Goal: Information Seeking & Learning: Learn about a topic

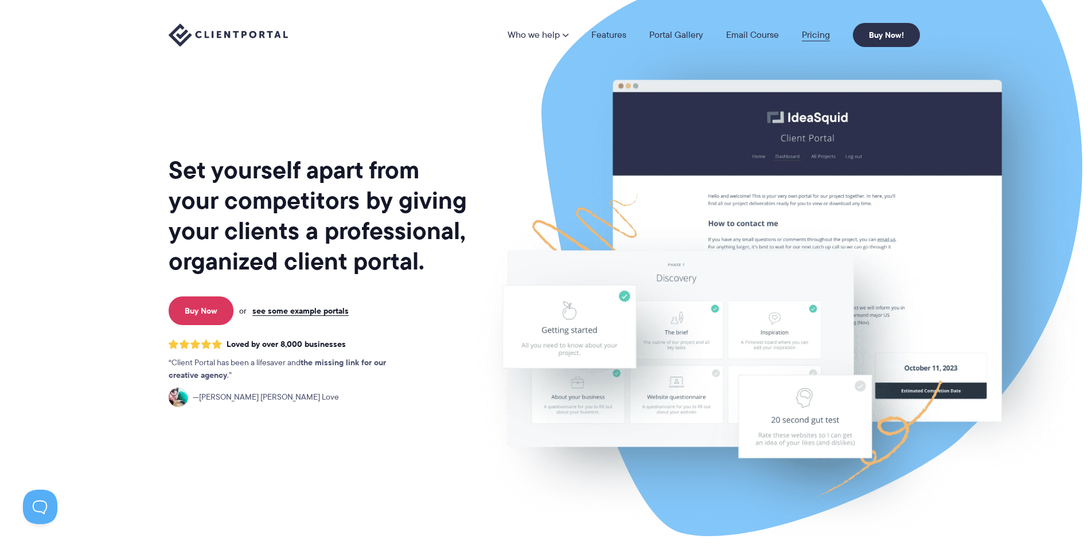
click at [818, 34] on link "Pricing" at bounding box center [816, 34] width 28 height 9
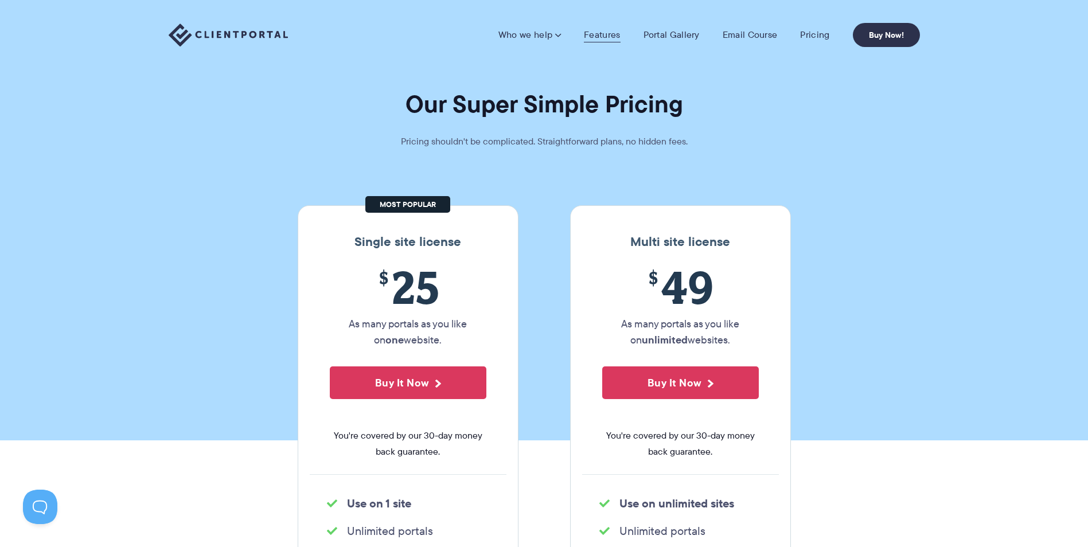
click at [598, 38] on link "Features" at bounding box center [602, 34] width 36 height 11
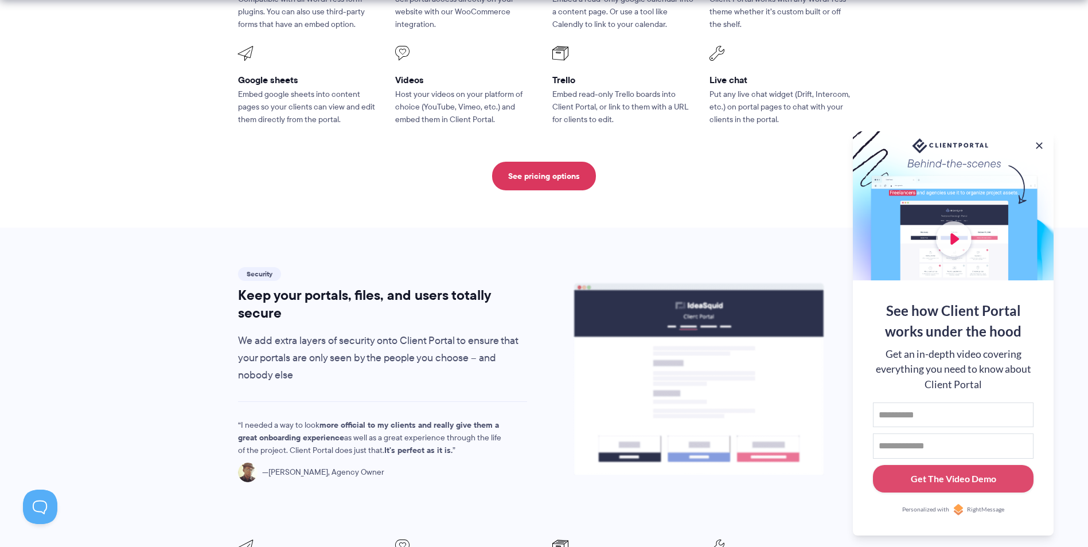
scroll to position [1835, 0]
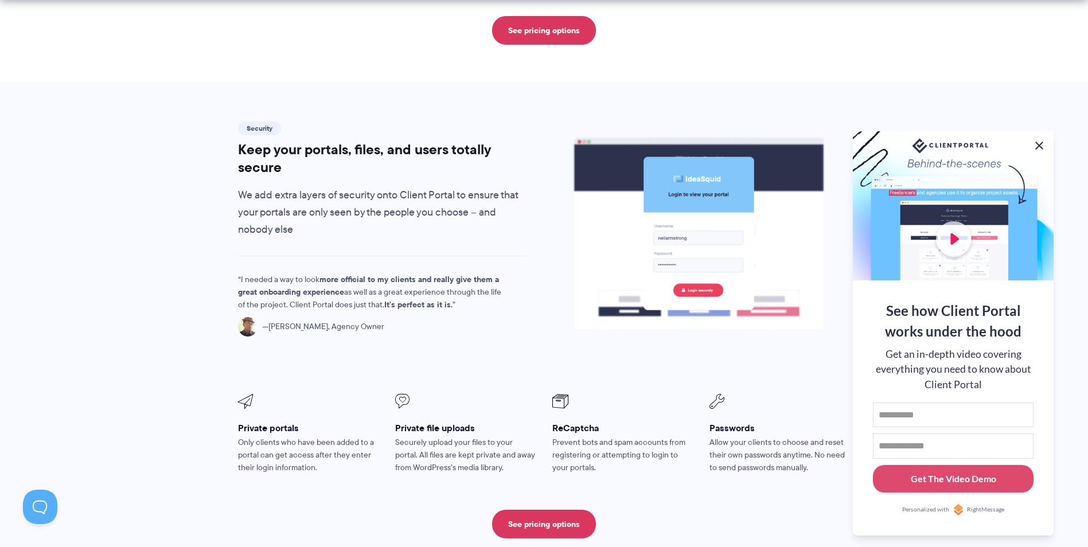
click at [1041, 142] on button at bounding box center [1039, 146] width 14 height 14
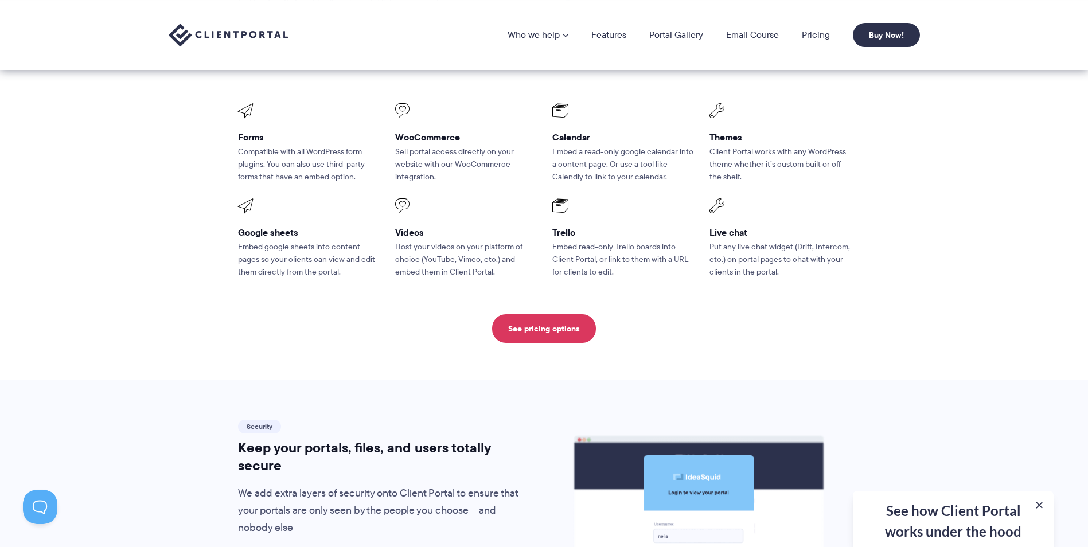
scroll to position [1376, 0]
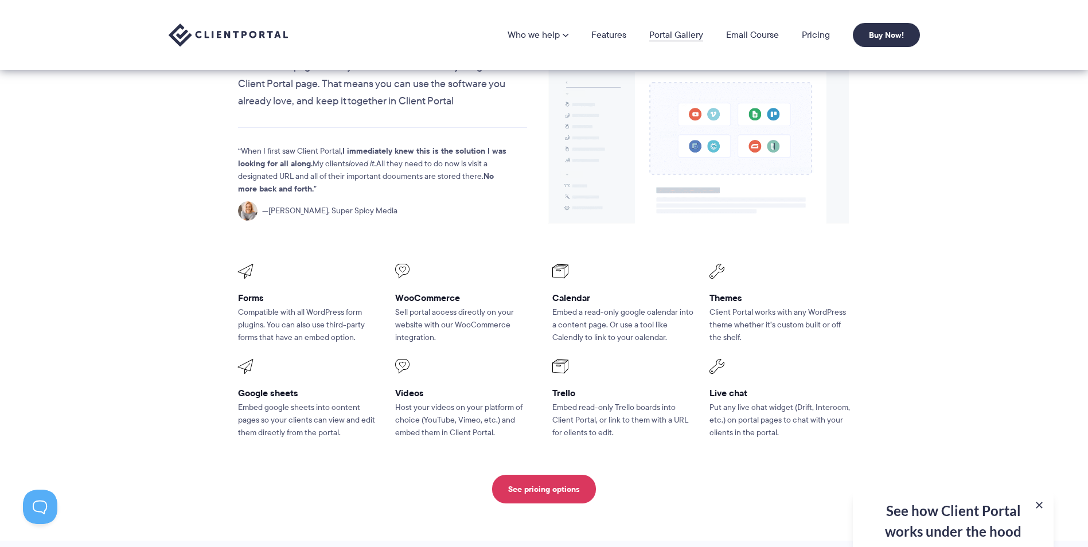
click at [693, 33] on link "Portal Gallery" at bounding box center [676, 34] width 54 height 9
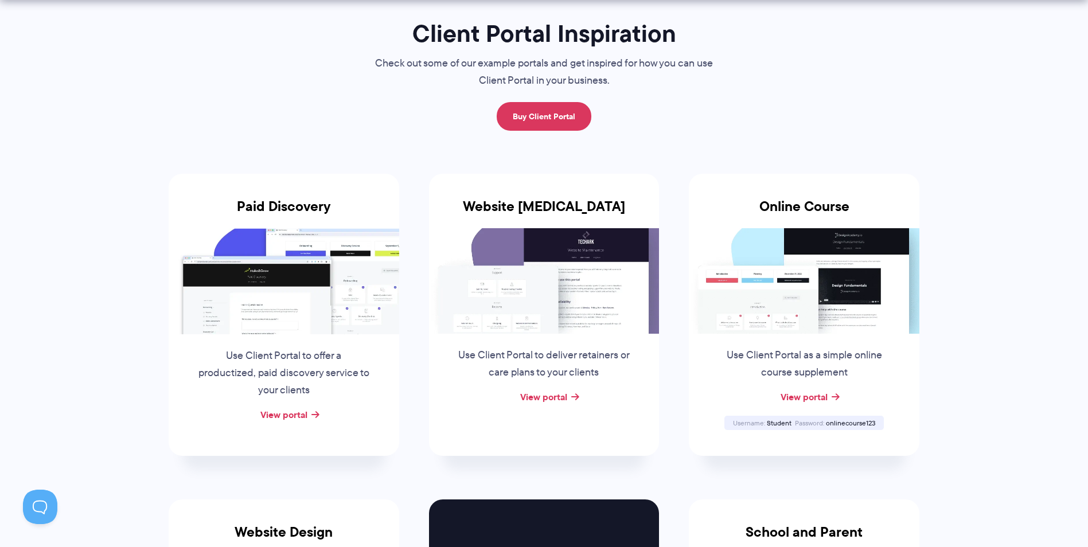
scroll to position [172, 0]
